Goal: Feedback & Contribution: Contribute content

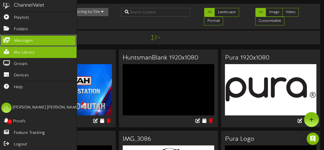
click at [15, 40] on span "Messages" at bounding box center [23, 41] width 19 height 6
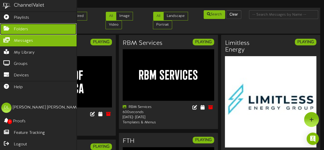
click at [18, 29] on span "Folders" at bounding box center [21, 29] width 14 height 6
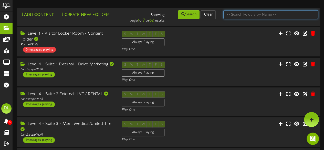
click at [240, 13] on input "text" at bounding box center [270, 14] width 95 height 9
type input "Suite 22"
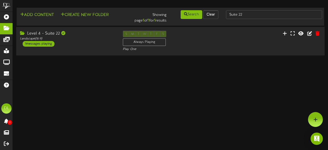
click at [101, 36] on div "Level 4 - Suite 22" at bounding box center [67, 34] width 95 height 6
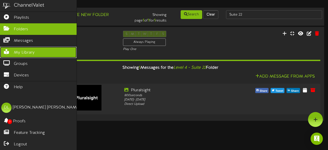
click at [32, 50] on span "My Library" at bounding box center [24, 53] width 21 height 6
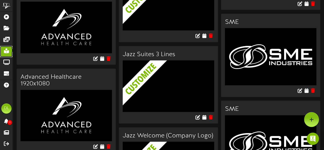
scroll to position [454, 0]
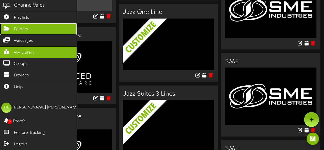
click at [23, 29] on span "Folders" at bounding box center [21, 29] width 14 height 6
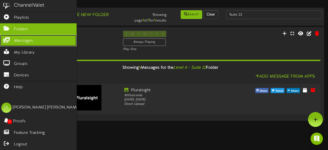
click at [29, 42] on span "Messages" at bounding box center [23, 41] width 19 height 6
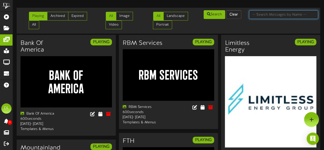
click at [279, 12] on input "text" at bounding box center [283, 14] width 69 height 9
type input "WCF"
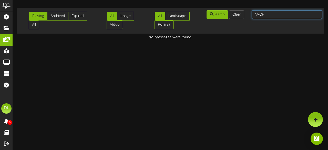
click at [270, 19] on input "WCF" at bounding box center [287, 14] width 70 height 9
type input "W"
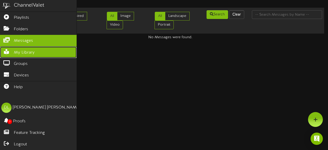
click at [17, 51] on span "My Library" at bounding box center [24, 53] width 21 height 6
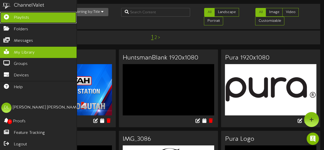
click at [17, 17] on span "Playlists" at bounding box center [21, 18] width 15 height 6
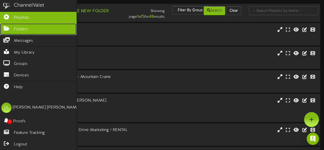
click at [12, 31] on link "Folders" at bounding box center [38, 29] width 77 height 12
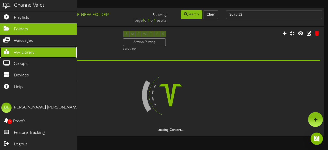
click at [11, 49] on icon at bounding box center [6, 51] width 13 height 4
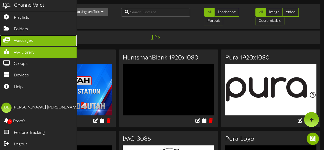
click at [13, 38] on icon at bounding box center [6, 39] width 13 height 4
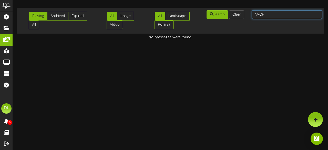
click at [269, 15] on input "WCF" at bounding box center [287, 14] width 70 height 9
type input "W"
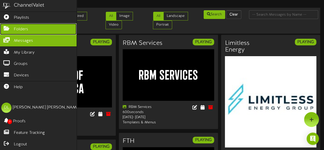
click at [32, 30] on link "Folders" at bounding box center [38, 29] width 77 height 12
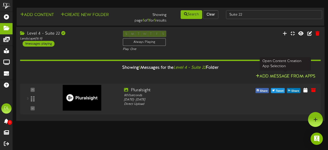
click at [267, 74] on button "Add Message From Apps" at bounding box center [285, 76] width 63 height 6
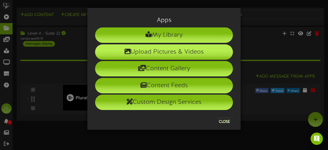
click at [166, 55] on li "Upload Pictures & Videos" at bounding box center [164, 51] width 138 height 15
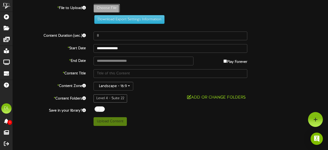
type input "**********"
type input "Pluralsight"
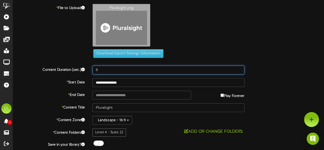
click at [153, 69] on input "8" at bounding box center [169, 70] width 152 height 9
type input "800"
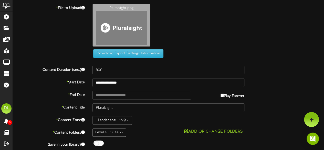
click at [159, 137] on div "**********" at bounding box center [168, 82] width 311 height 156
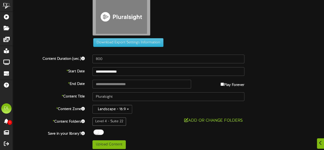
scroll to position [11, 0]
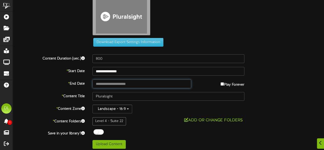
click at [132, 85] on input "text" at bounding box center [142, 83] width 99 height 9
type input "**********"
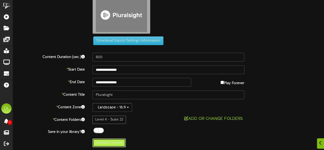
click at [120, 142] on button "Upload Content" at bounding box center [109, 142] width 33 height 9
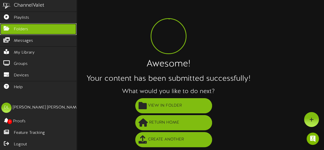
click at [20, 30] on span "Folders" at bounding box center [21, 29] width 14 height 6
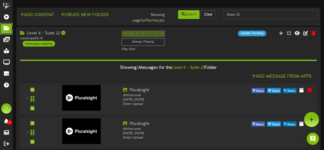
scroll to position [5, 0]
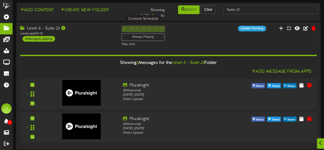
click at [146, 37] on div "Always Playing" at bounding box center [142, 36] width 43 height 7
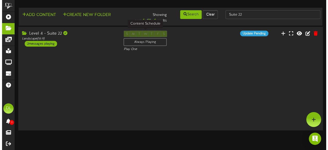
scroll to position [0, 0]
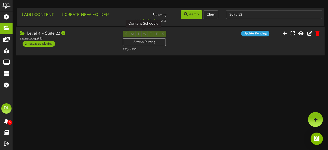
click at [148, 41] on div "Always Playing" at bounding box center [144, 41] width 43 height 7
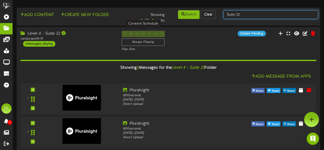
click at [284, 17] on input "Suite 22" at bounding box center [270, 14] width 95 height 9
type input "Suite 18"
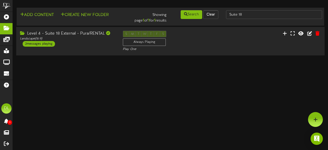
click at [110, 45] on div "Level 4 - Suite 18 External - Pura/RENTAL Landscape ( 16:9 ) 2 messages playing" at bounding box center [67, 39] width 103 height 16
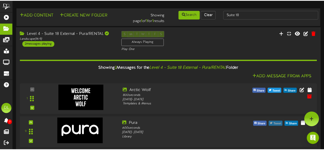
scroll to position [5, 0]
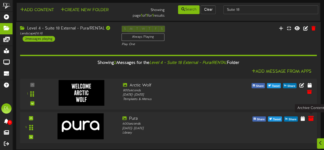
click at [311, 118] on icon at bounding box center [311, 118] width 6 height 6
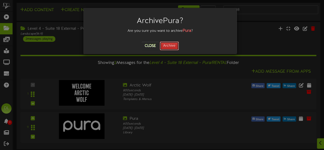
click at [171, 45] on button "Archive" at bounding box center [169, 46] width 19 height 9
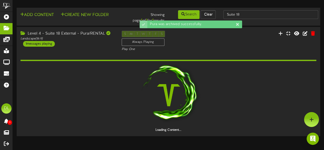
scroll to position [0, 0]
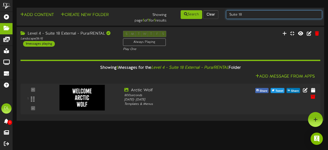
click at [254, 13] on input "Suite 18" at bounding box center [274, 14] width 96 height 9
type input "Suite 22"
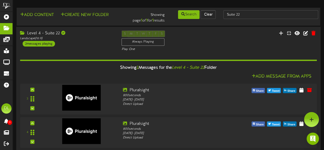
scroll to position [5, 0]
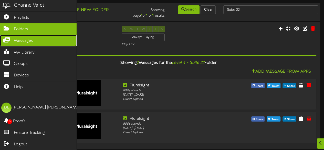
click at [34, 39] on link "Messages" at bounding box center [38, 41] width 77 height 12
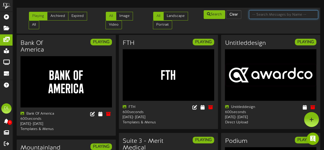
click at [267, 12] on input "text" at bounding box center [283, 14] width 69 height 9
type input "Suite 22"
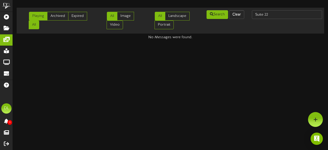
click at [31, 25] on link "All" at bounding box center [34, 24] width 11 height 9
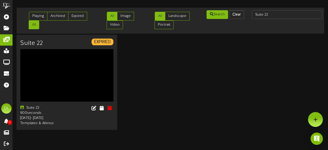
click at [81, 64] on img at bounding box center [66, 75] width 93 height 52
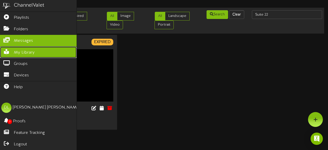
click at [18, 52] on span "My Library" at bounding box center [24, 53] width 21 height 6
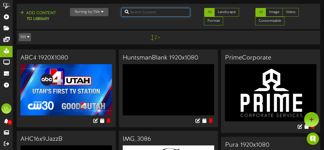
click at [158, 12] on input "text" at bounding box center [155, 12] width 69 height 9
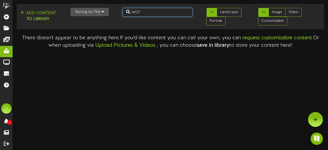
click at [162, 15] on input "WCF" at bounding box center [157, 12] width 70 height 9
click at [162, 15] on input "WCF Insurance" at bounding box center [157, 12] width 70 height 9
type input "W"
type input "Suite 22"
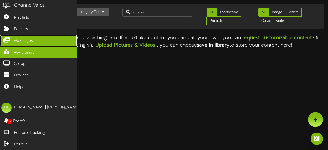
click at [19, 41] on span "Messages" at bounding box center [23, 41] width 19 height 6
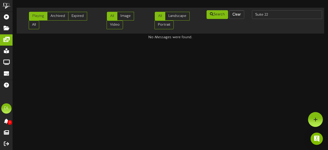
drag, startPoint x: 212, startPoint y: 94, endPoint x: 115, endPoint y: 51, distance: 105.9
click at [115, 40] on html "ChannelValet Playlists Folders Messages My Library Groups Devices Help DL Danie…" at bounding box center [164, 20] width 328 height 40
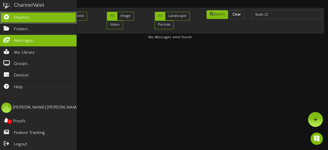
click at [22, 17] on span "Playlists" at bounding box center [21, 18] width 15 height 6
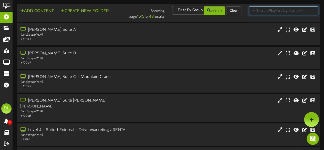
click at [258, 7] on input "text" at bounding box center [283, 10] width 69 height 9
type input "Suite 22"
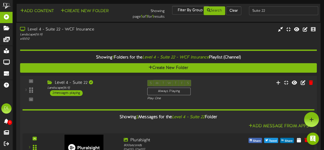
scroll to position [56, 0]
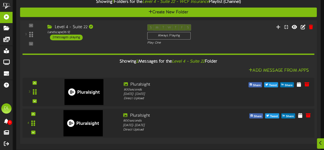
click at [36, 114] on div "4" at bounding box center [33, 122] width 17 height 21
click at [34, 112] on div at bounding box center [33, 114] width 4 height 4
click at [307, 115] on icon at bounding box center [308, 115] width 6 height 6
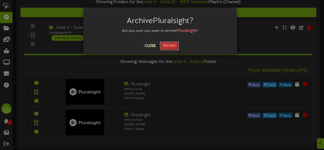
click at [168, 45] on button "Archive" at bounding box center [169, 46] width 19 height 9
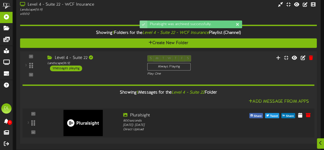
scroll to position [0, 0]
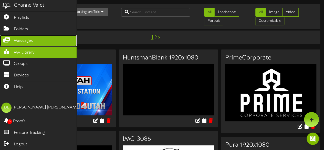
click at [23, 38] on span "Messages" at bounding box center [23, 41] width 19 height 6
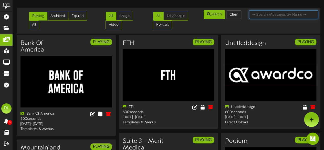
click at [270, 17] on input "text" at bounding box center [283, 14] width 69 height 9
type input "Suite 22"
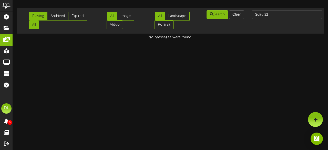
click at [37, 24] on link "All" at bounding box center [34, 24] width 11 height 9
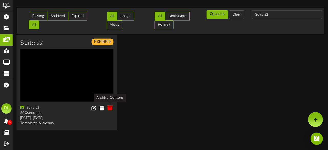
click at [108, 108] on icon at bounding box center [110, 108] width 6 height 6
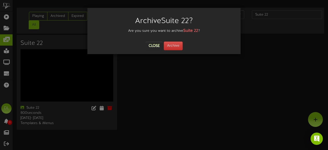
click at [169, 50] on div "Archive Suite 22 ? Are you sure you want to archive Suite 22 ? Close Archive" at bounding box center [163, 31] width 153 height 46
click at [169, 46] on button "Archive" at bounding box center [173, 46] width 19 height 9
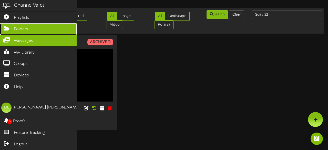
click at [27, 25] on link "Folders" at bounding box center [38, 29] width 77 height 12
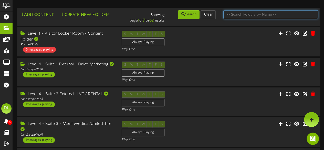
click at [265, 17] on input "text" at bounding box center [270, 14] width 95 height 9
type input "Suite 22"
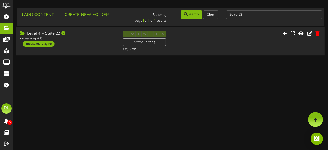
click at [74, 43] on div "Level 4 - Suite 22 Landscape ( 16:9 ) 1 messages playing" at bounding box center [67, 39] width 103 height 16
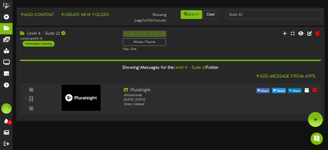
click at [31, 88] on div "3" at bounding box center [31, 98] width 17 height 23
click at [315, 89] on icon at bounding box center [315, 90] width 6 height 6
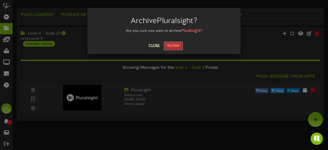
click at [177, 45] on button "Archive" at bounding box center [173, 46] width 19 height 9
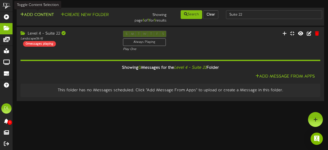
click at [36, 17] on button "Add Content" at bounding box center [37, 15] width 37 height 6
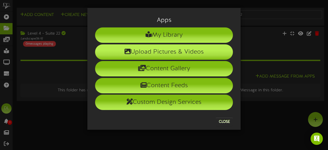
click at [150, 51] on li "Upload Pictures & Videos" at bounding box center [164, 51] width 138 height 15
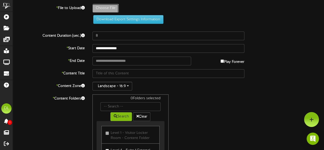
type input "**********"
type input "Pluralsight"
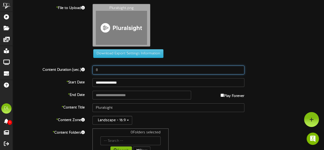
click at [121, 67] on input "8" at bounding box center [169, 70] width 152 height 9
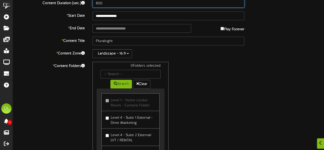
scroll to position [67, 0]
type input "800"
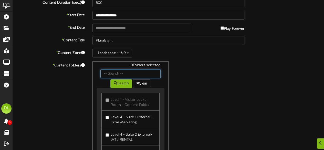
click at [120, 71] on input "text" at bounding box center [130, 73] width 60 height 9
type input "Suite 22"
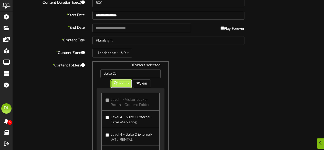
click at [120, 83] on button "Search" at bounding box center [121, 83] width 22 height 9
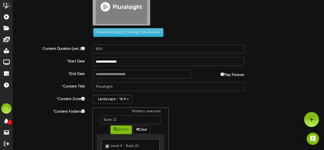
scroll to position [20, 0]
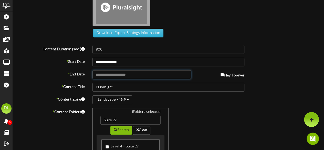
click at [134, 73] on input "text" at bounding box center [142, 74] width 99 height 9
type input "**********"
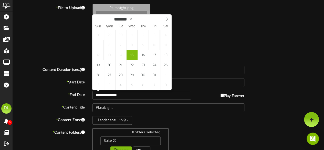
click at [196, 30] on div "Pluralsight.png" at bounding box center [208, 26] width 239 height 45
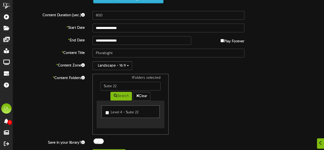
scroll to position [56, 0]
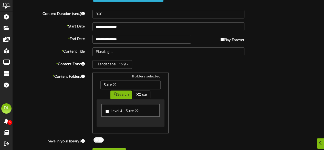
click at [216, 88] on div "1 Folders selected Suite 22 Search Clear Level 4 - Suite 22" at bounding box center [169, 103] width 160 height 61
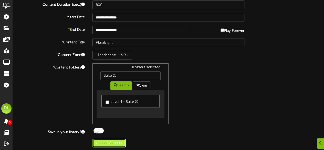
click at [119, 143] on button "Upload Content" at bounding box center [109, 143] width 33 height 9
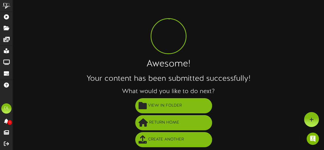
scroll to position [3, 0]
click at [221, 22] on div "Awesome! Your content has been submitted successfully! What would you like to d…" at bounding box center [168, 75] width 311 height 148
click at [101, 78] on h2 "Your content has been submitted successfully!" at bounding box center [168, 79] width 311 height 8
